Goal: Information Seeking & Learning: Learn about a topic

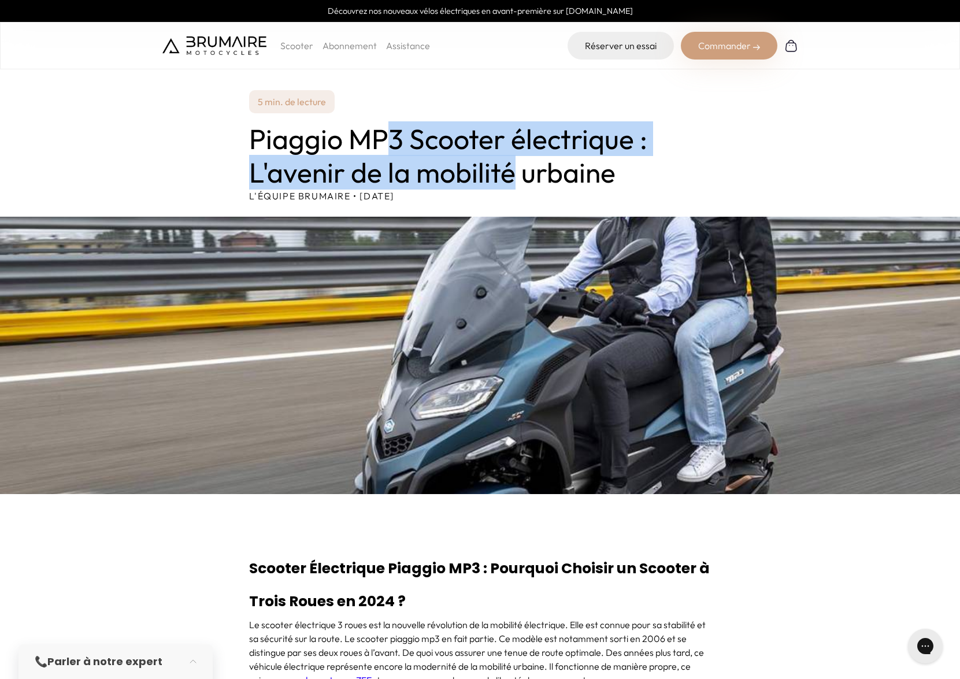
drag, startPoint x: 381, startPoint y: 141, endPoint x: 516, endPoint y: 177, distance: 140.0
click at [516, 177] on h1 "Piaggio MP3 Scooter électrique : L'avenir de la mobilité urbaine" at bounding box center [480, 156] width 462 height 66
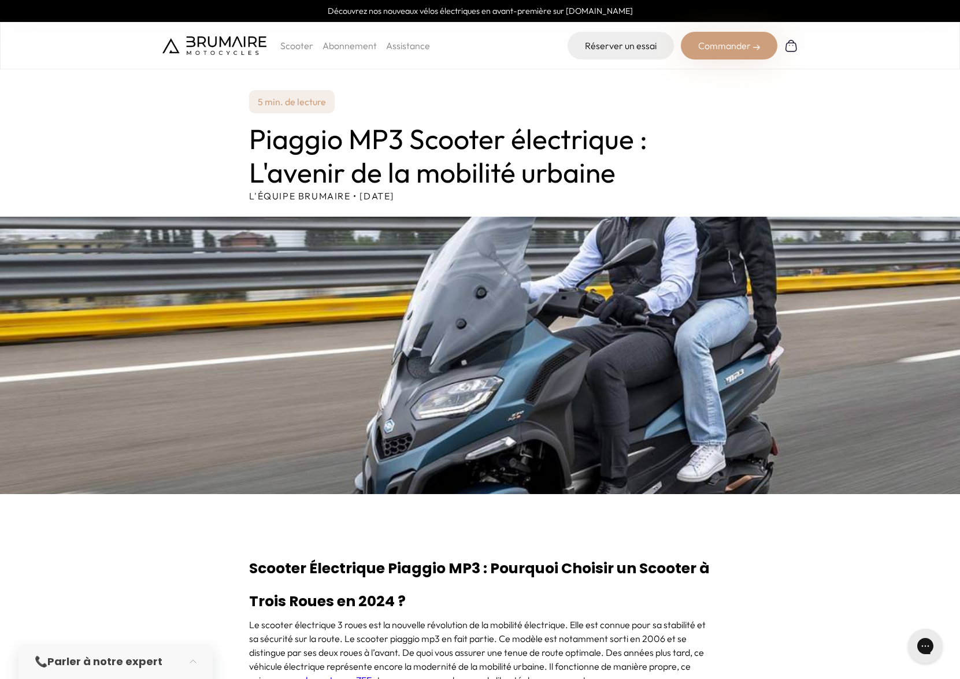
click at [545, 169] on h1 "Piaggio MP3 Scooter électrique : L'avenir de la mobilité urbaine" at bounding box center [480, 156] width 462 height 66
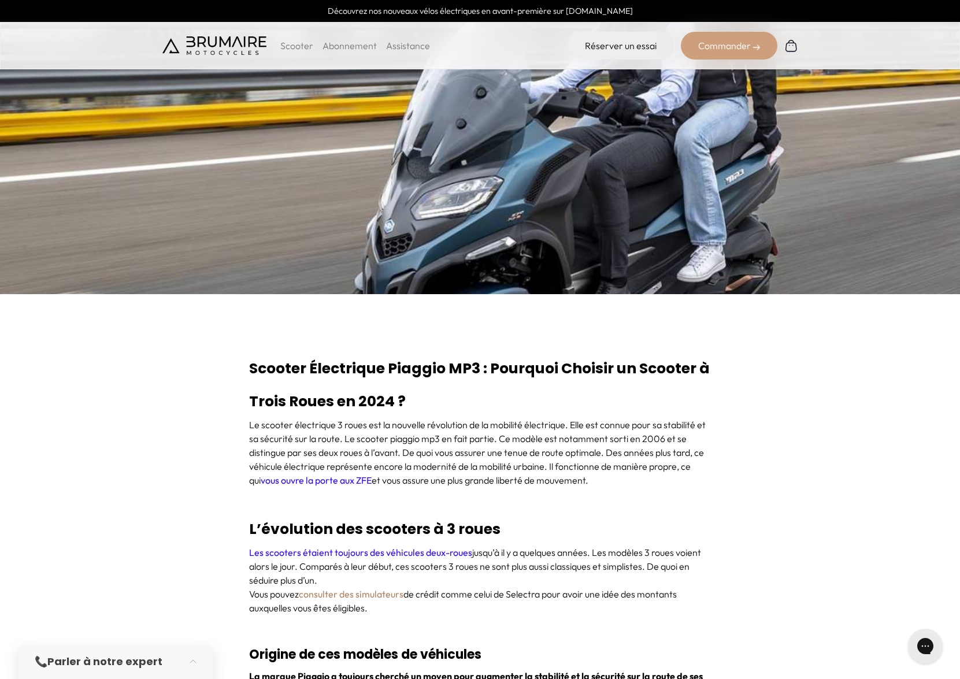
scroll to position [277, 0]
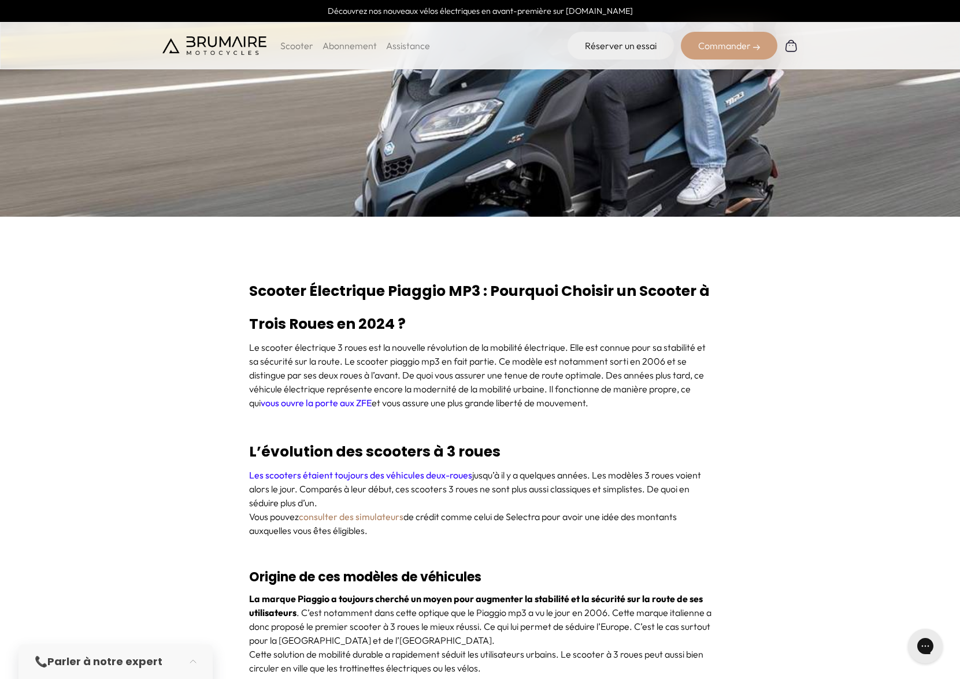
drag, startPoint x: 564, startPoint y: 295, endPoint x: 614, endPoint y: 325, distance: 58.3
click at [614, 325] on h2 "Scooter Électrique Piaggio MP3 : Pourquoi Choisir un Scooter à Trois Roues en 2…" at bounding box center [480, 308] width 462 height 66
click at [662, 340] on p "Le scooter électrique 3 roues est la nouvelle révolution de la mobilité électri…" at bounding box center [480, 374] width 462 height 69
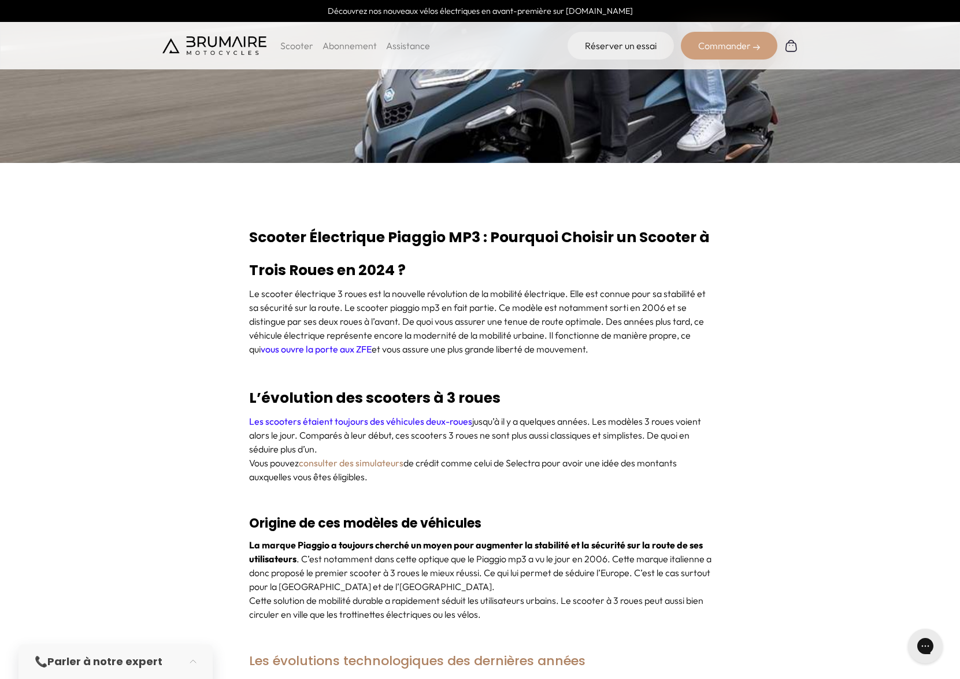
scroll to position [347, 0]
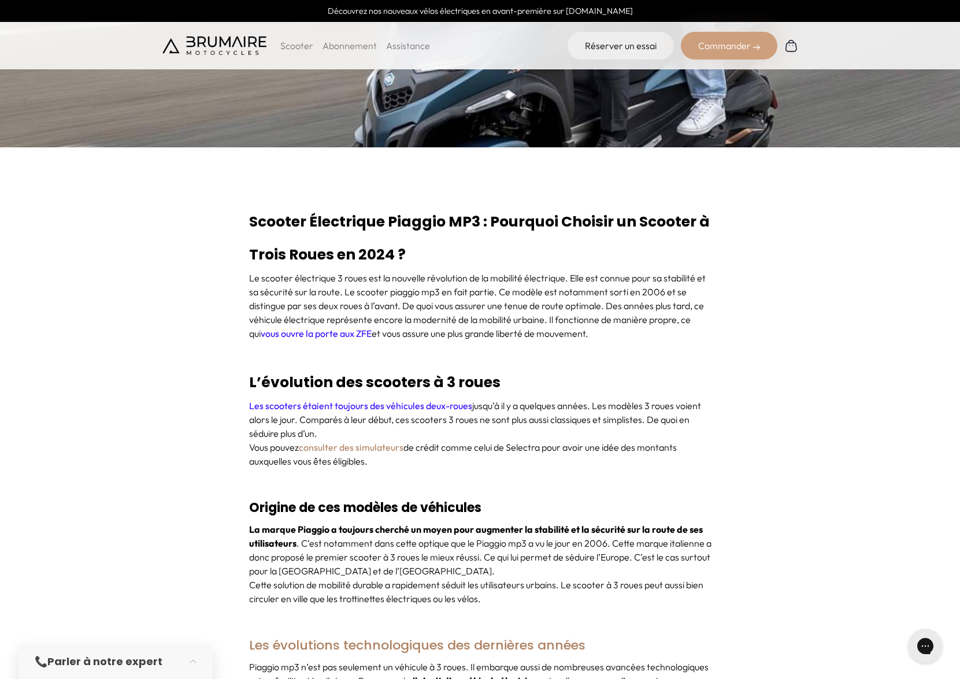
drag, startPoint x: 525, startPoint y: 406, endPoint x: 665, endPoint y: 463, distance: 150.9
click at [665, 463] on div "Les scooters étaient toujours des véhicules deux-roues jusqu’à il y a quelques …" at bounding box center [480, 440] width 462 height 83
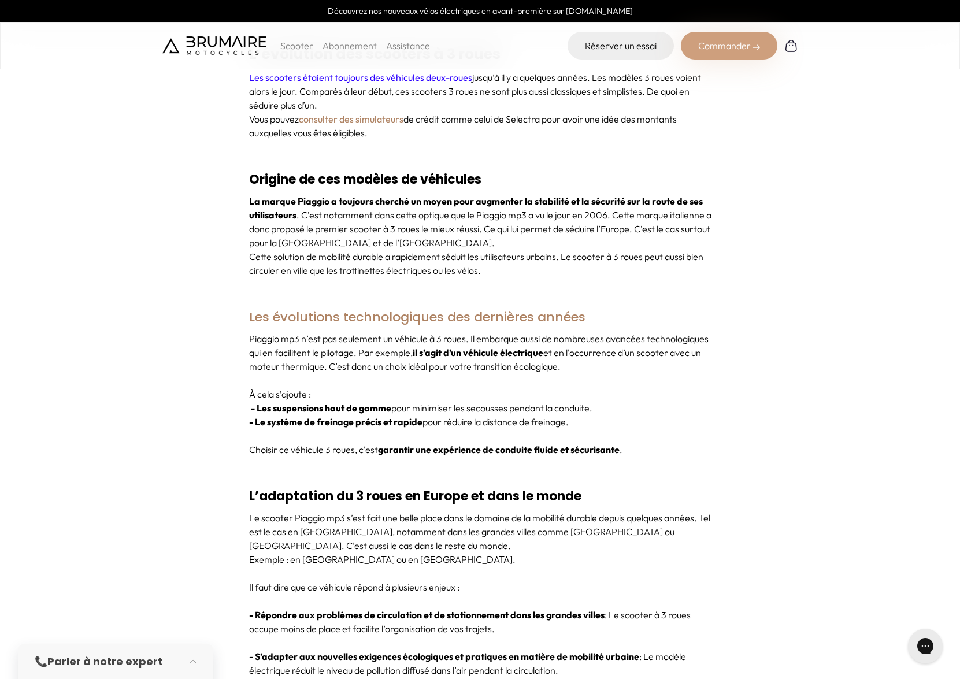
scroll to position [693, 0]
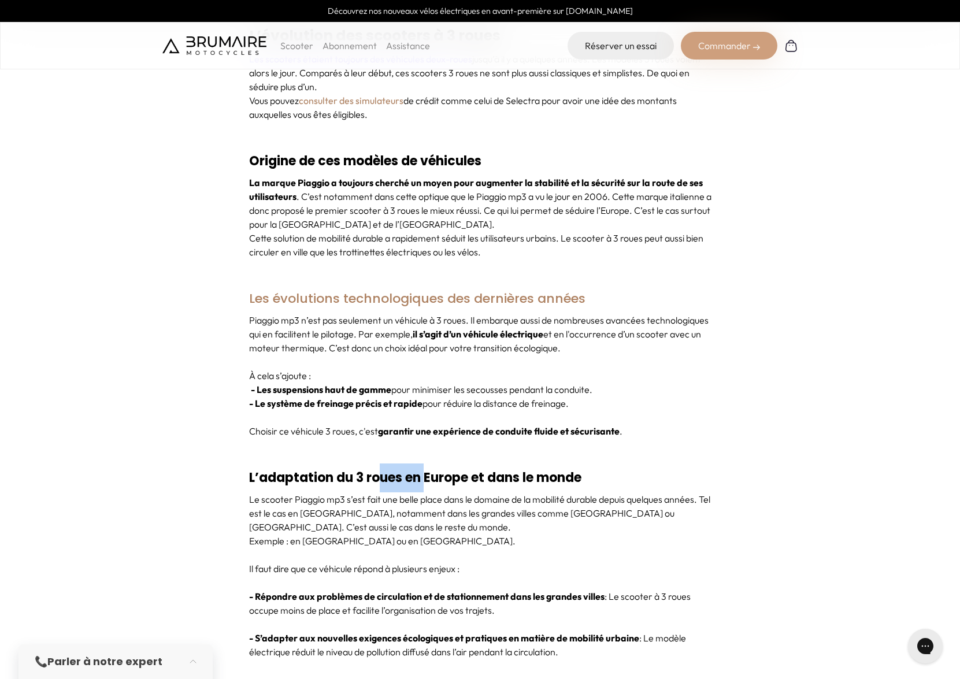
drag, startPoint x: 377, startPoint y: 474, endPoint x: 424, endPoint y: 474, distance: 46.2
click at [424, 474] on strong "L’adaptation du 3 roues en Europe et dans le monde" at bounding box center [415, 478] width 332 height 18
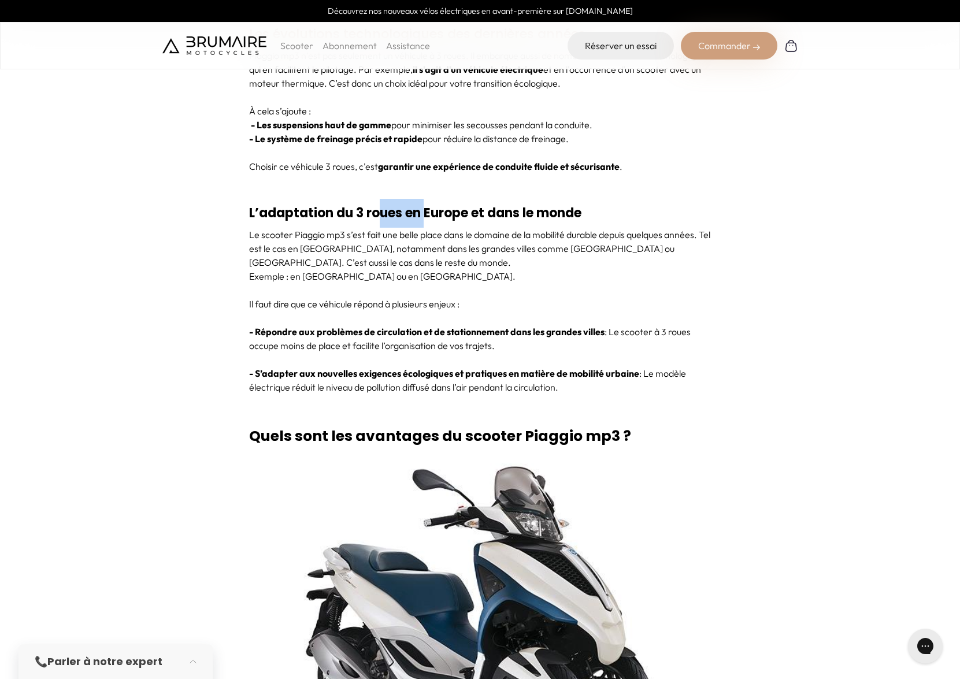
scroll to position [1110, 0]
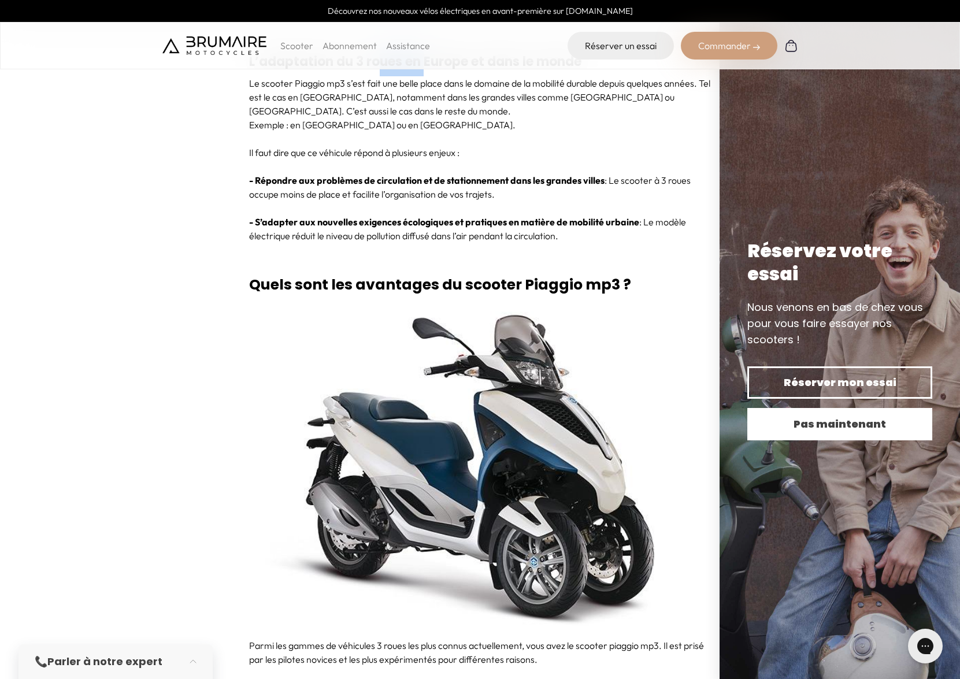
click at [819, 411] on button "Pas maintenant" at bounding box center [839, 424] width 185 height 32
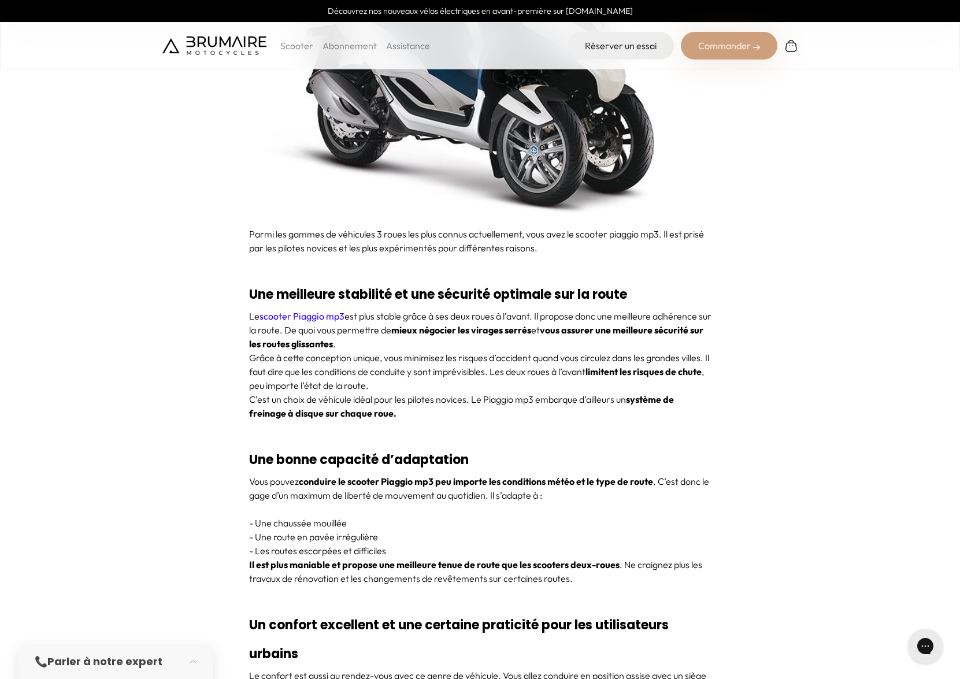
scroll to position [1526, 0]
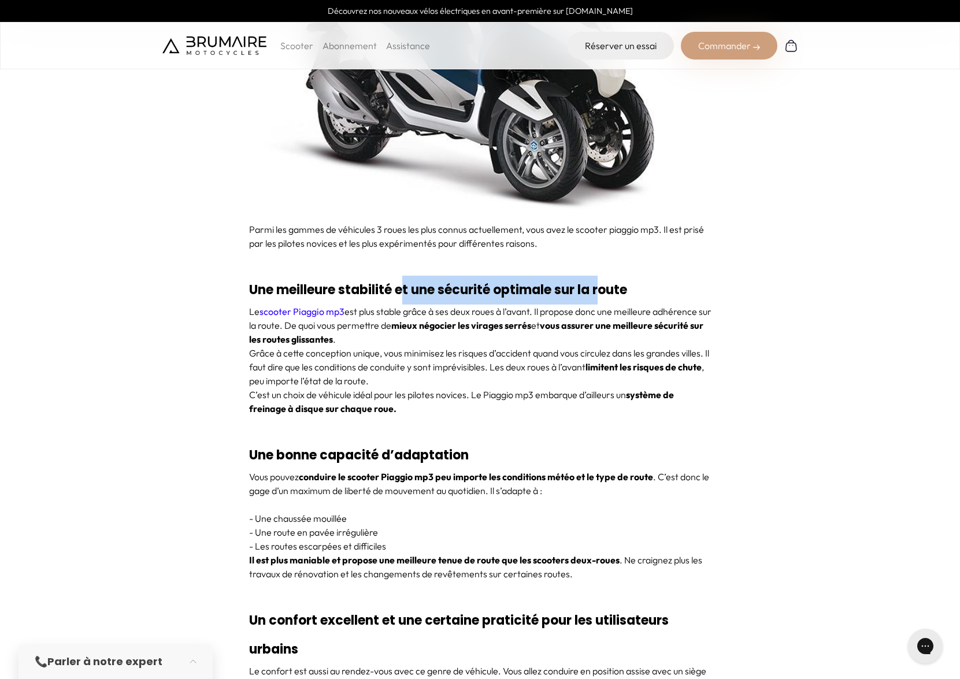
drag, startPoint x: 406, startPoint y: 288, endPoint x: 608, endPoint y: 288, distance: 202.3
click at [608, 288] on strong "Une meilleure stabilité et une sécurité optimale sur la route" at bounding box center [438, 290] width 378 height 18
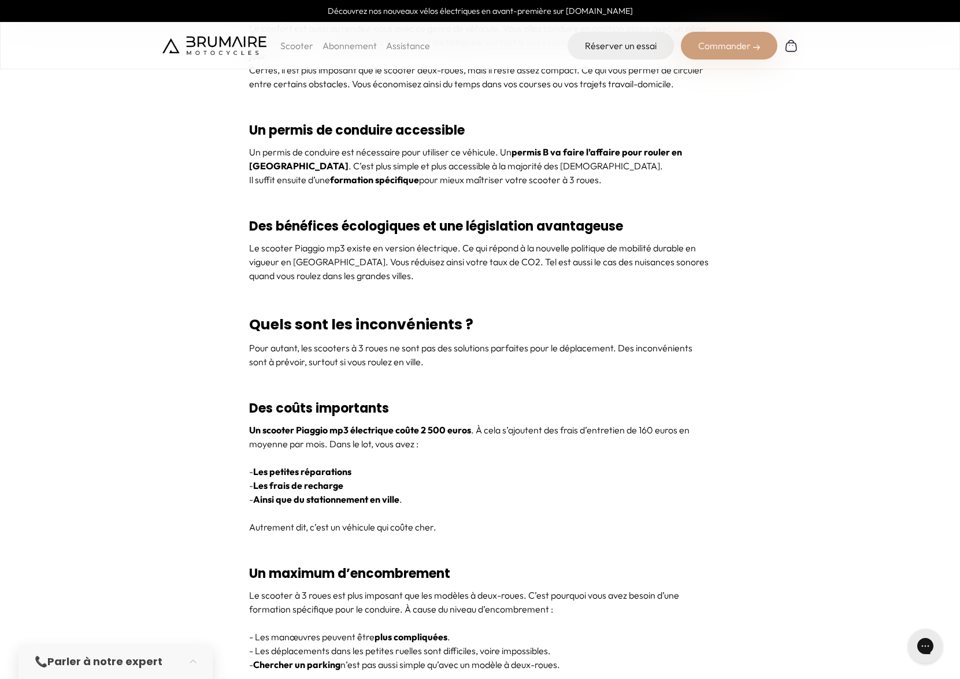
scroll to position [2219, 0]
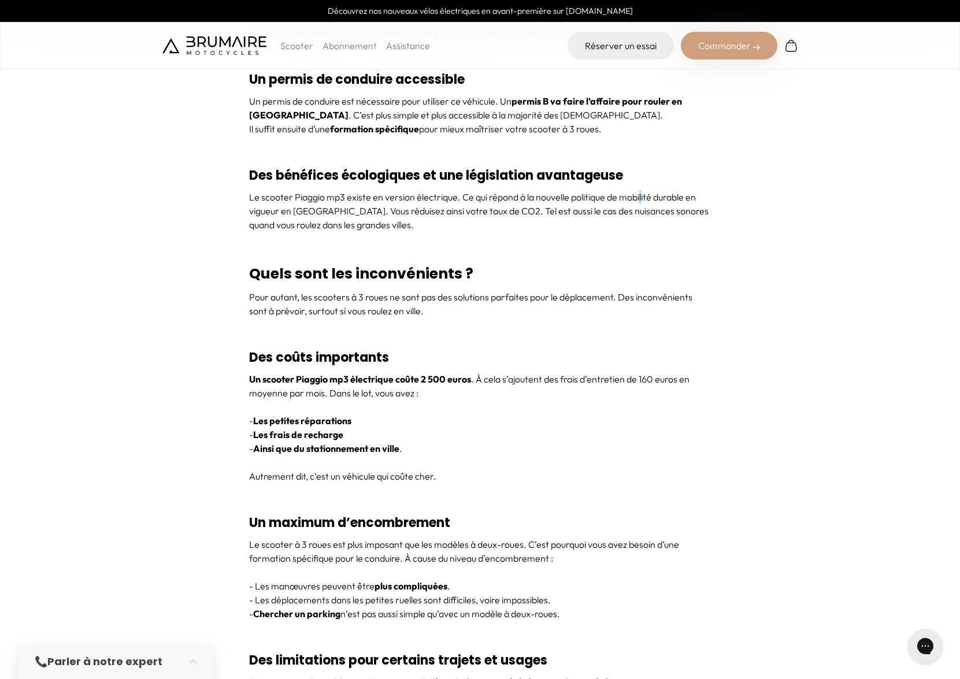
click at [643, 198] on p "Le scooter Piaggio mp3 existe en version électrique. Ce qui répond à la nouvell…" at bounding box center [480, 211] width 462 height 42
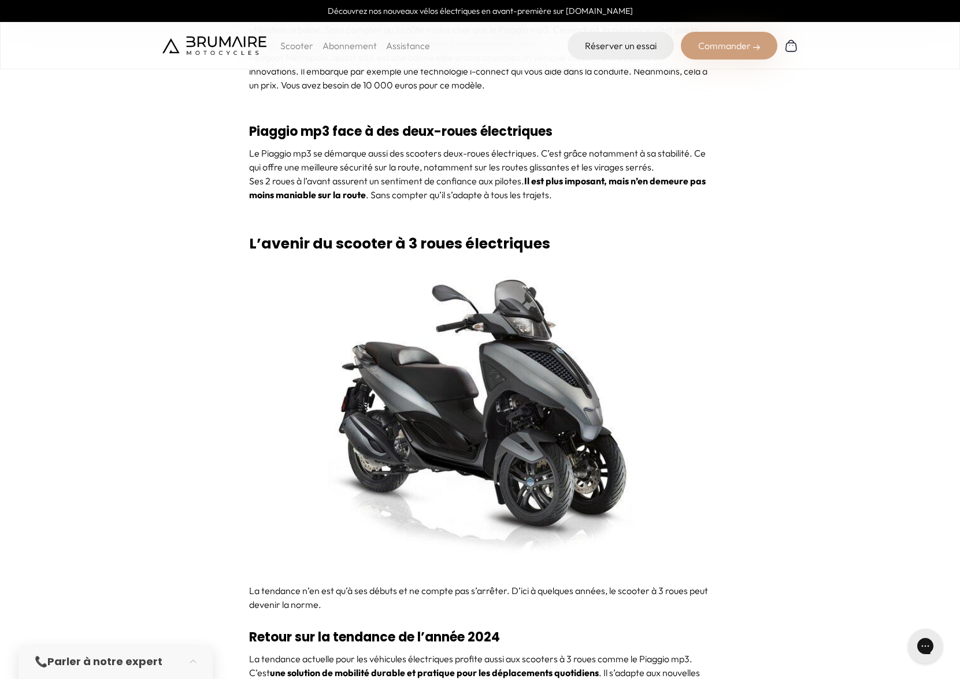
scroll to position [4092, 0]
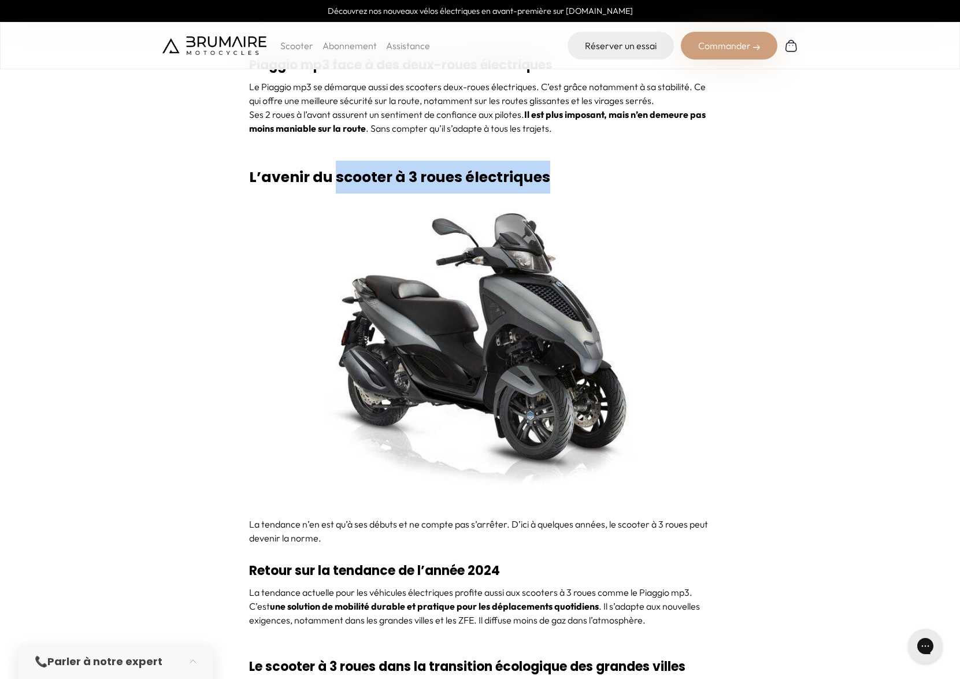
drag, startPoint x: 337, startPoint y: 177, endPoint x: 545, endPoint y: 162, distance: 208.5
click at [545, 162] on h2 "L’avenir du scooter à 3 roues électriques" at bounding box center [480, 177] width 462 height 33
copy strong "scooter à 3 roues électriques"
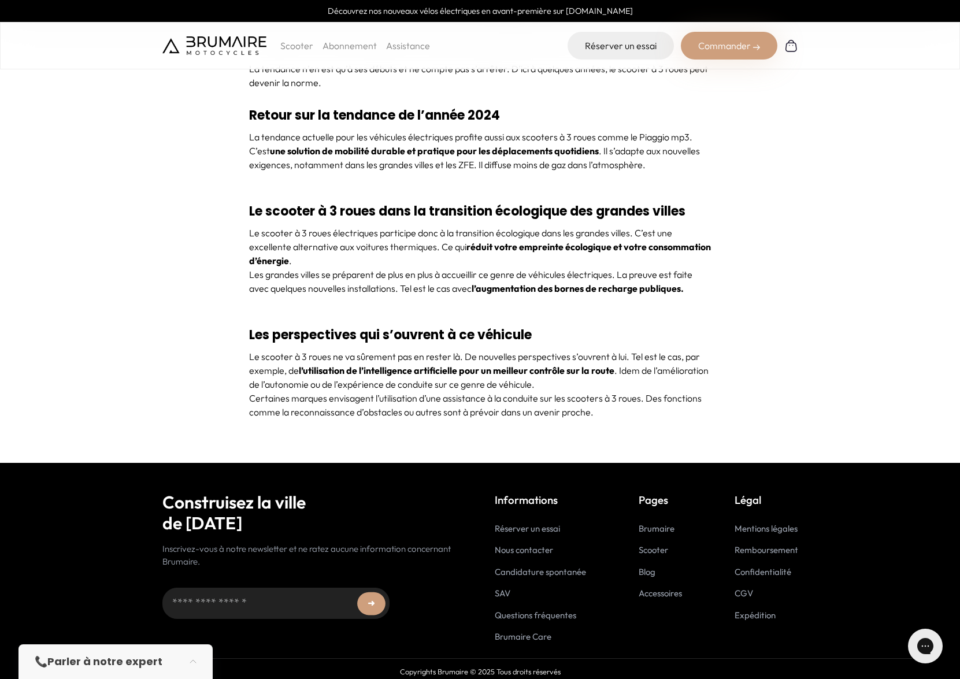
scroll to position [4553, 0]
